Goal: Book appointment/travel/reservation

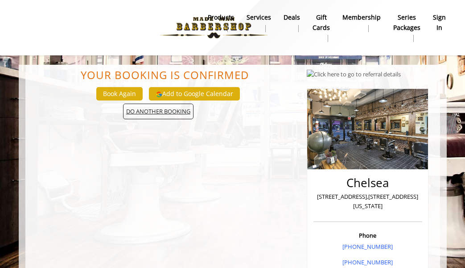
click at [186, 108] on span "DO ANOTHER BOOKING" at bounding box center [158, 111] width 70 height 16
